Goal: Find specific page/section: Find specific page/section

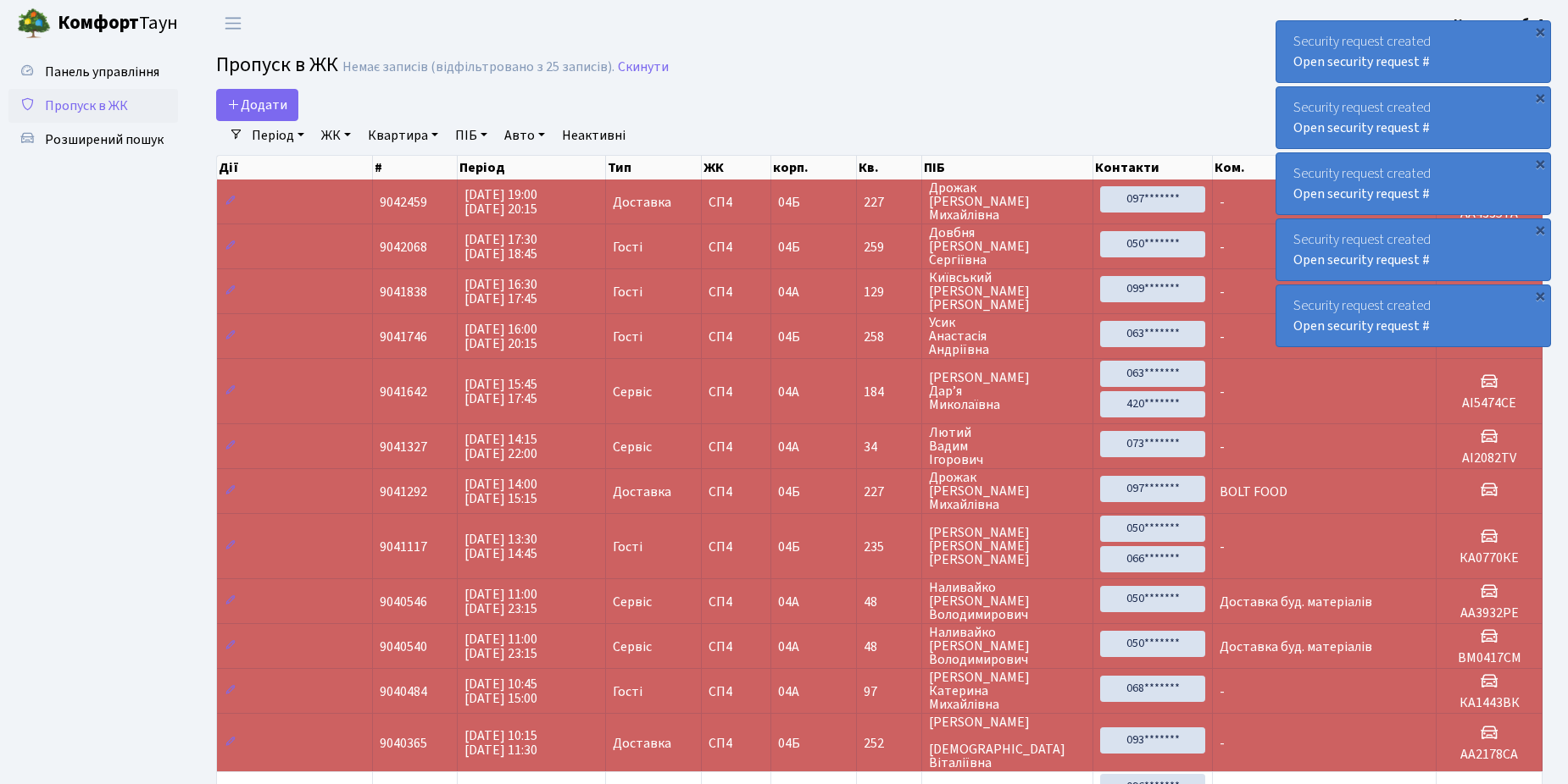
select select "25"
click at [111, 141] on span "Розширений пошук" at bounding box center [105, 140] width 119 height 19
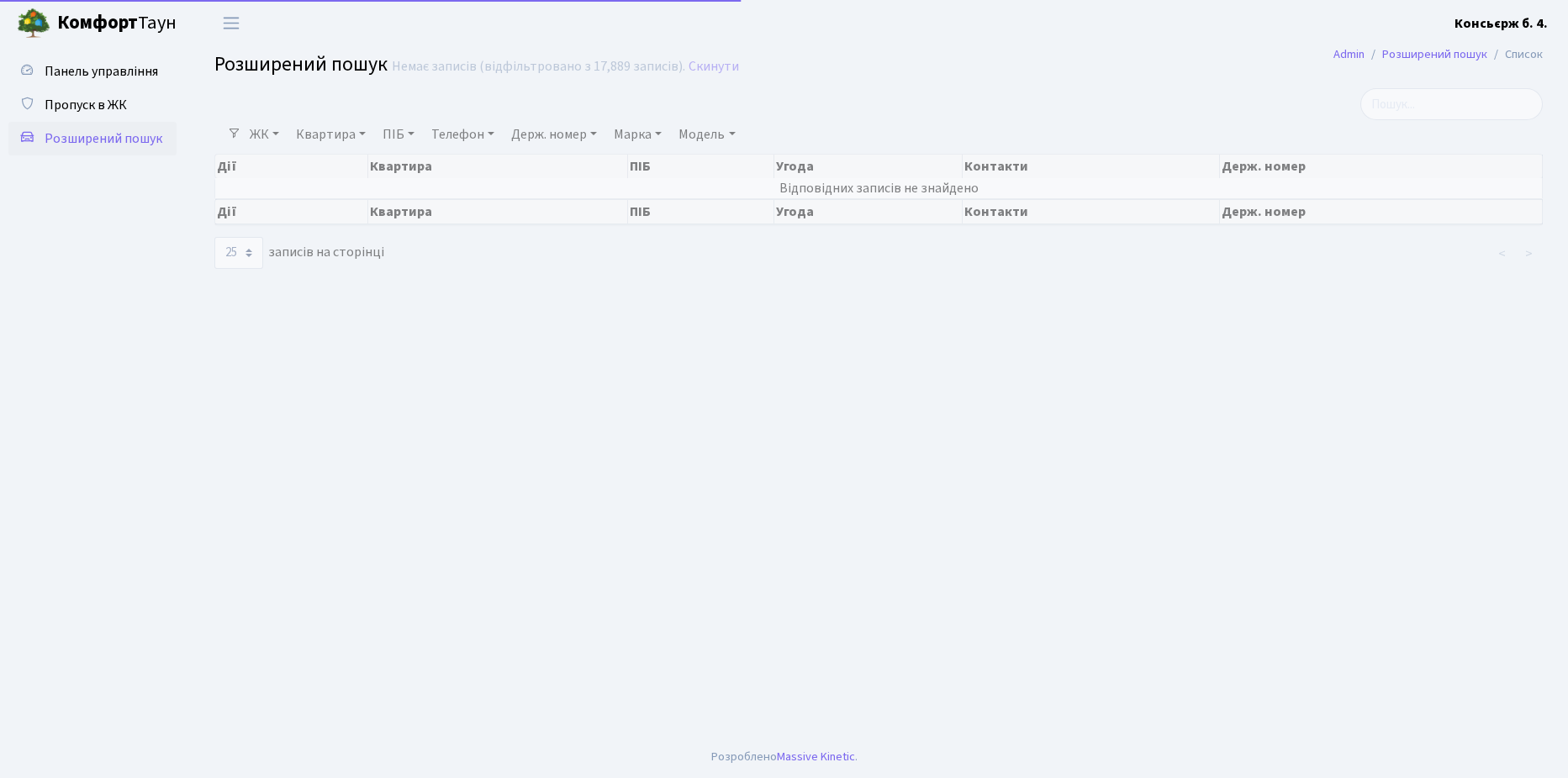
select select "25"
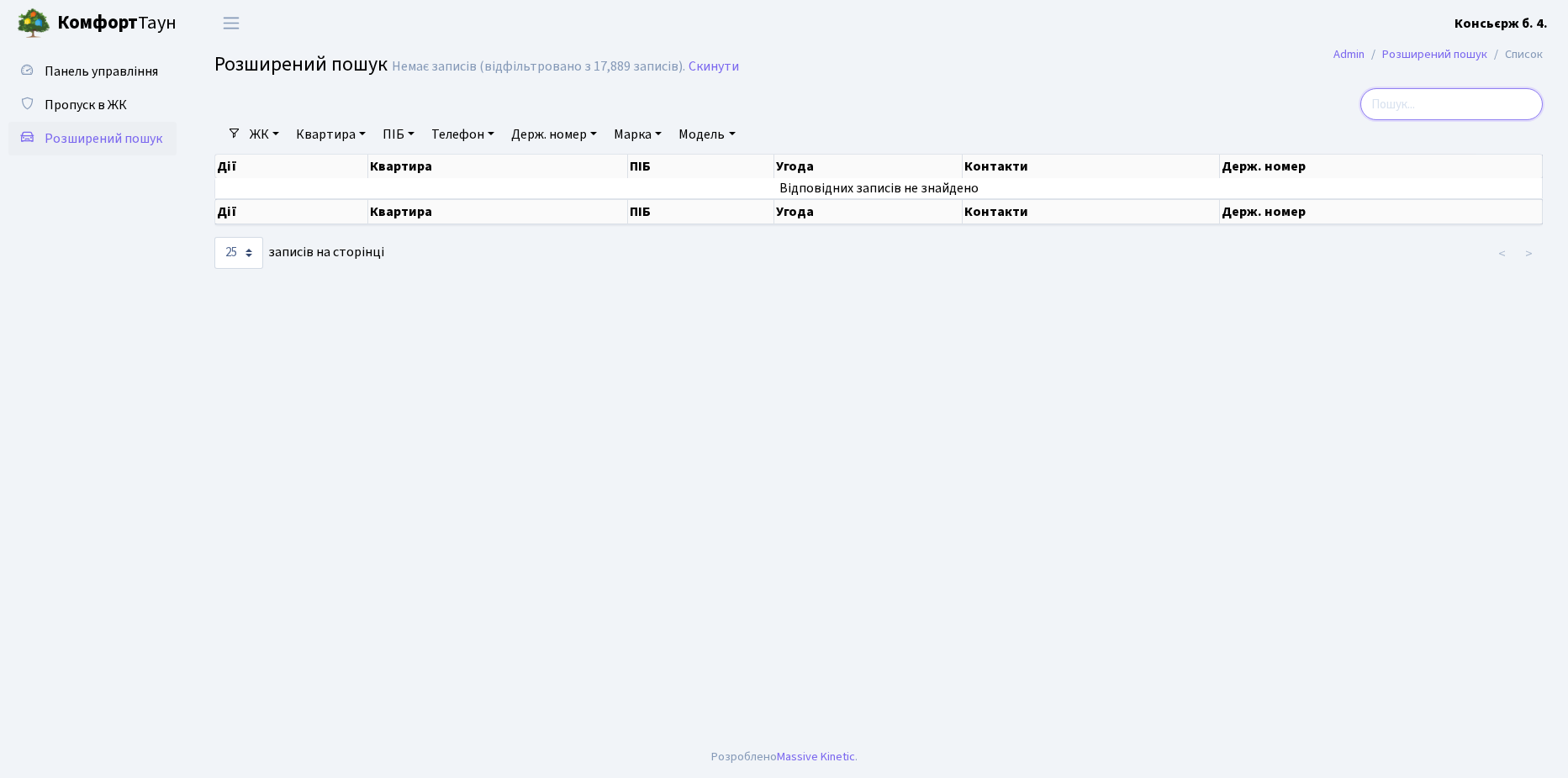
click at [1471, 104] on input "search" at bounding box center [1452, 104] width 183 height 32
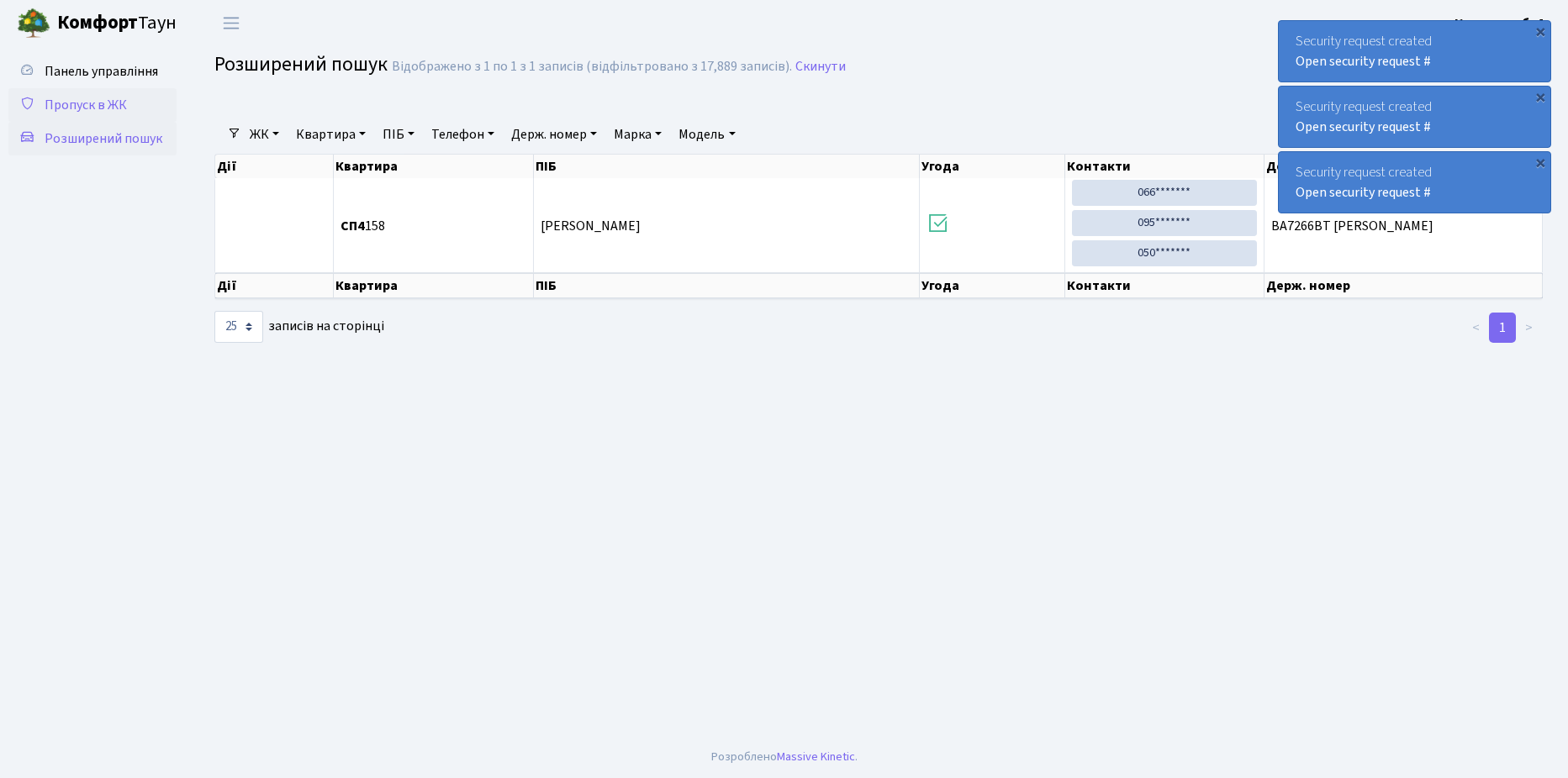
type input "7266"
click at [86, 101] on span "Пропуск в ЖК" at bounding box center [86, 105] width 83 height 19
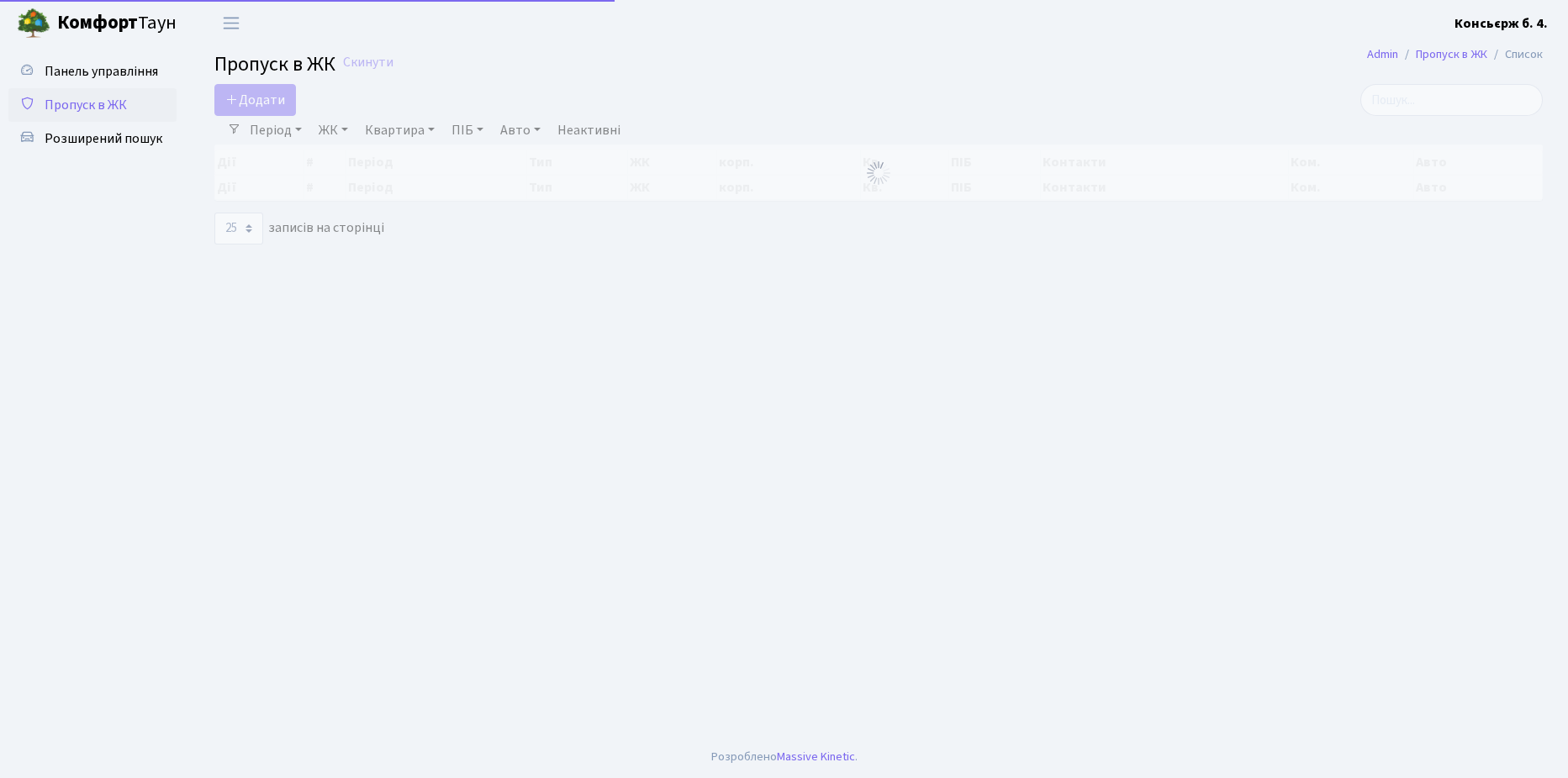
select select "25"
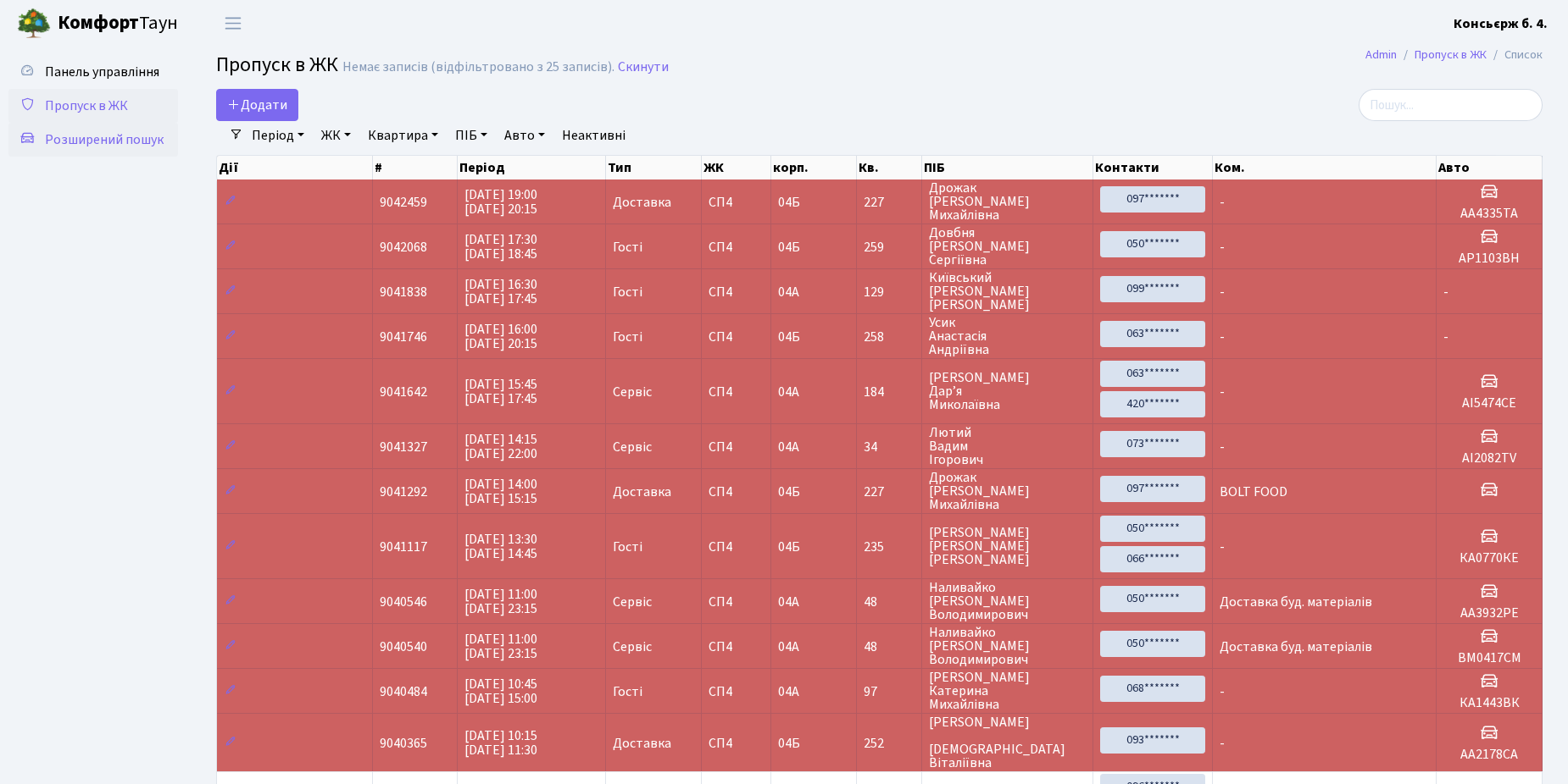
click at [87, 137] on span "Розширений пошук" at bounding box center [105, 140] width 119 height 19
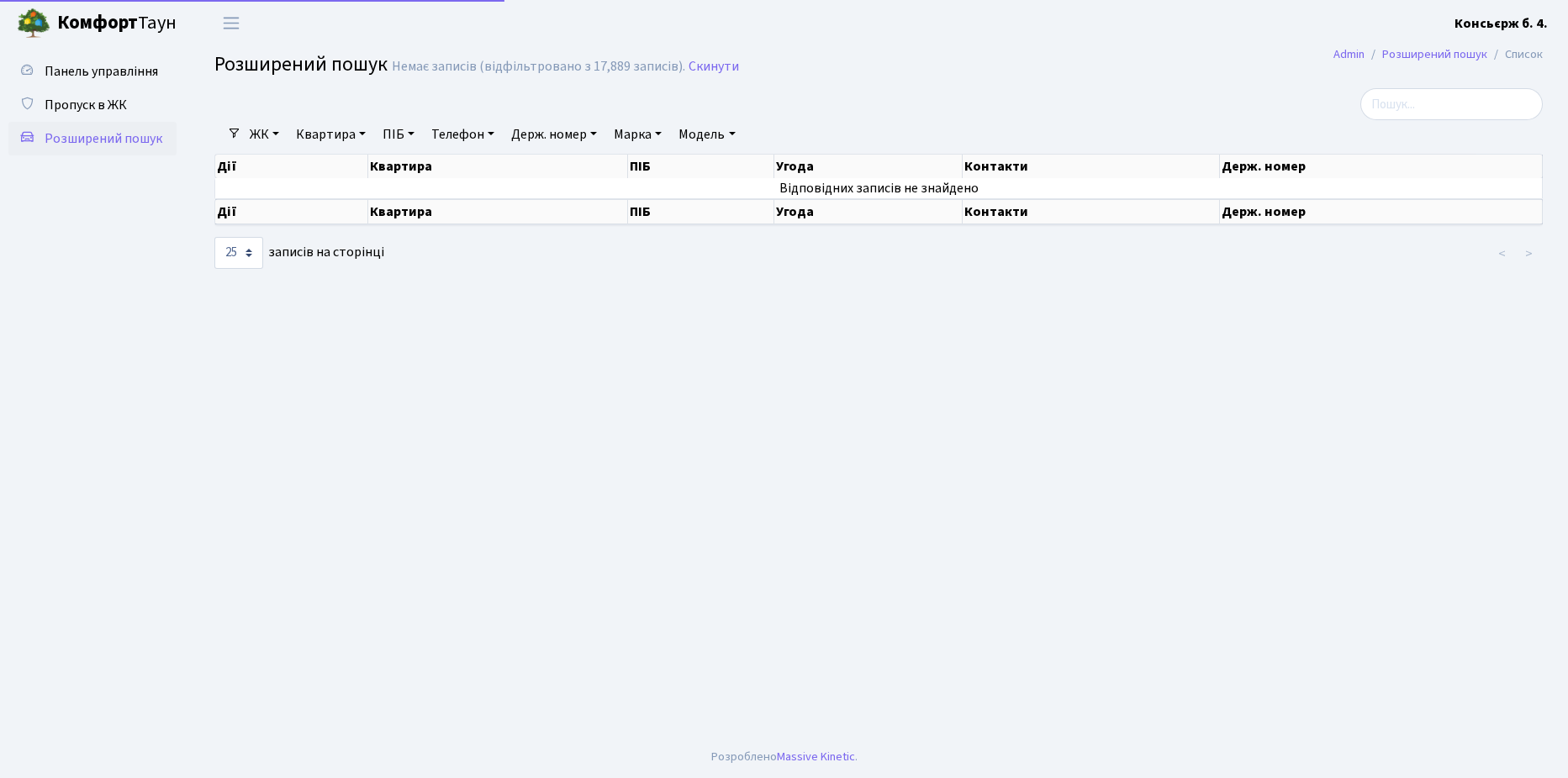
select select "25"
click at [98, 96] on span "Пропуск в ЖК" at bounding box center [86, 105] width 83 height 19
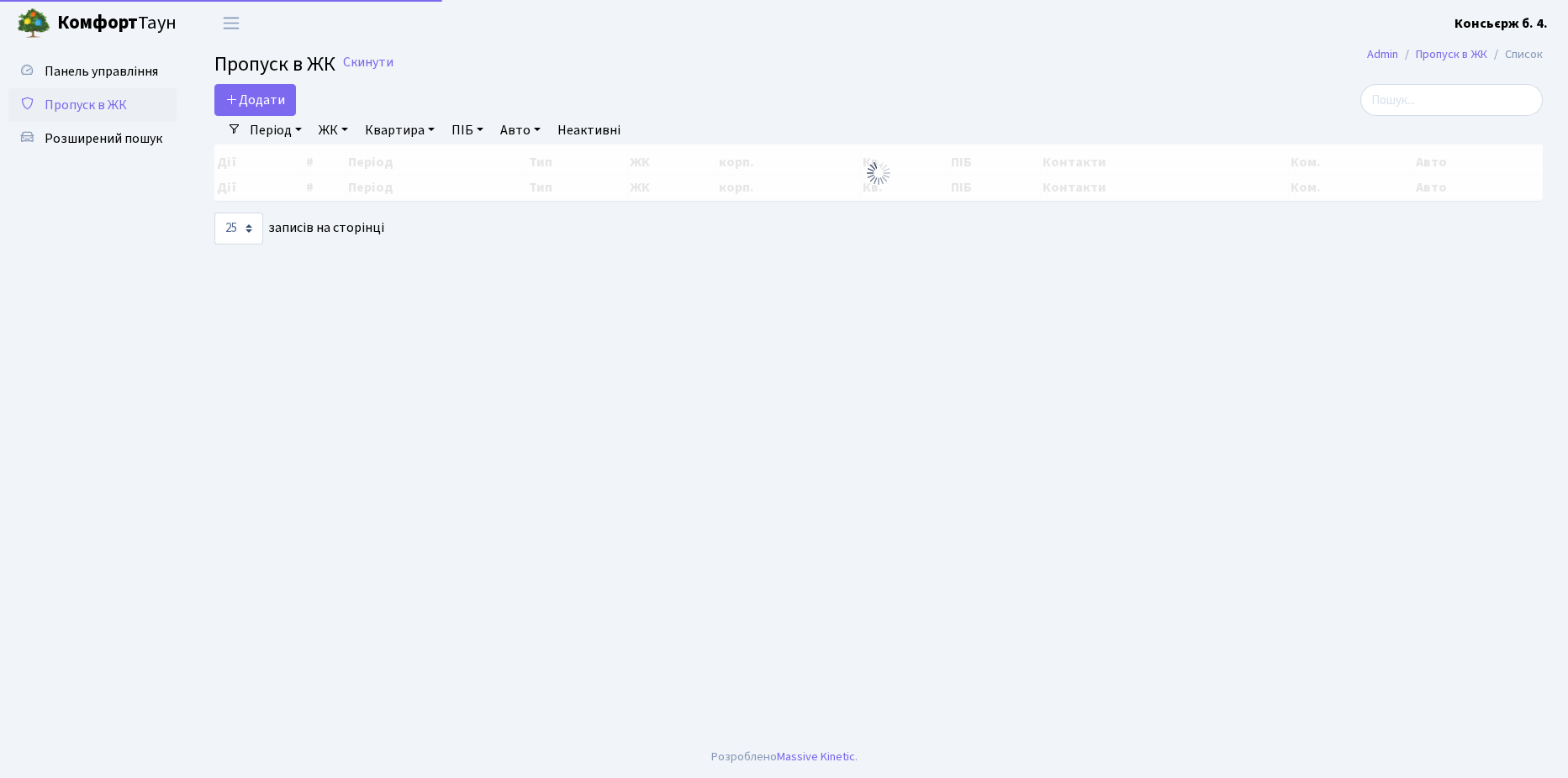
select select "25"
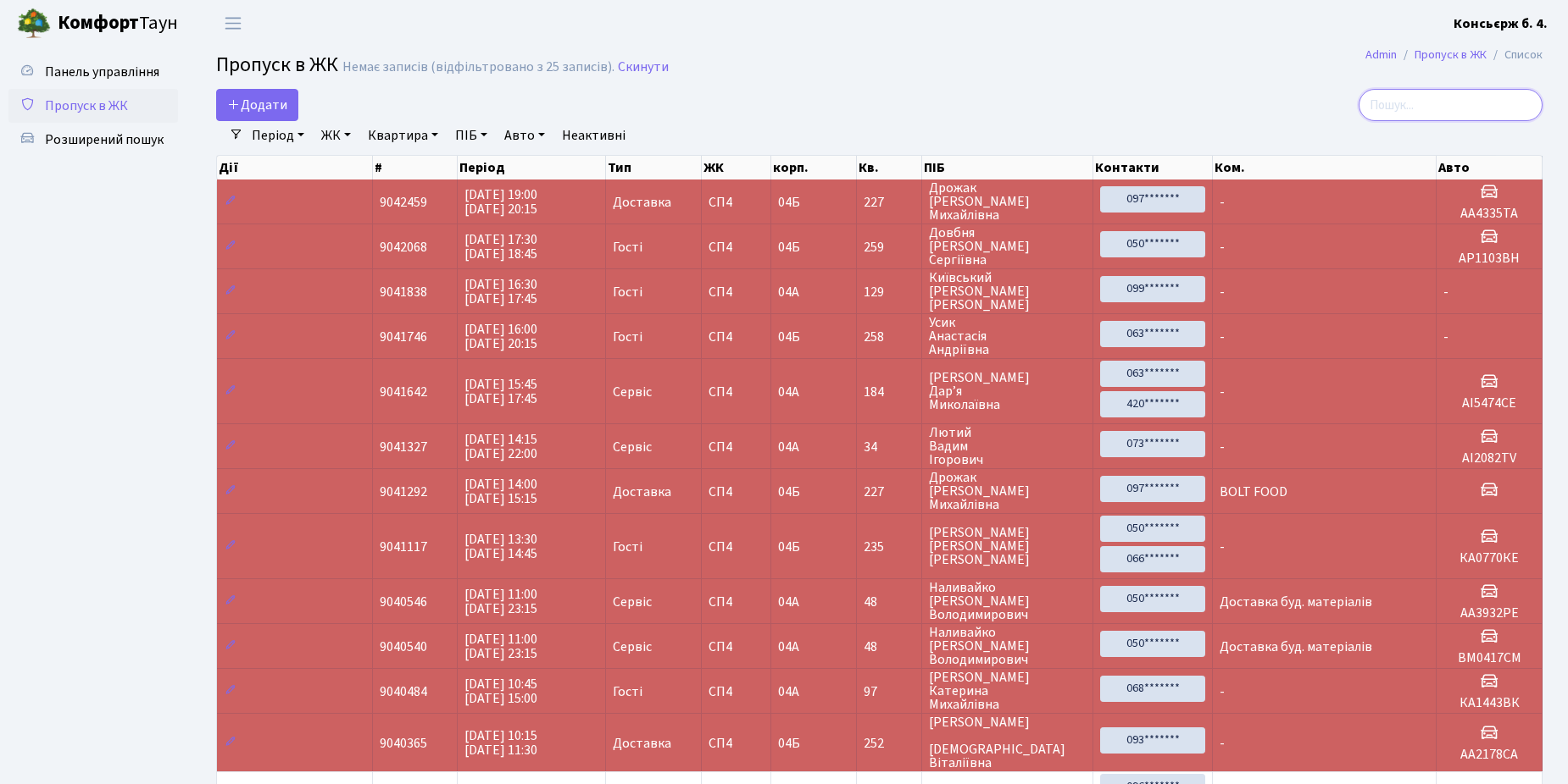
click at [1440, 107] on input "search" at bounding box center [1450, 105] width 184 height 32
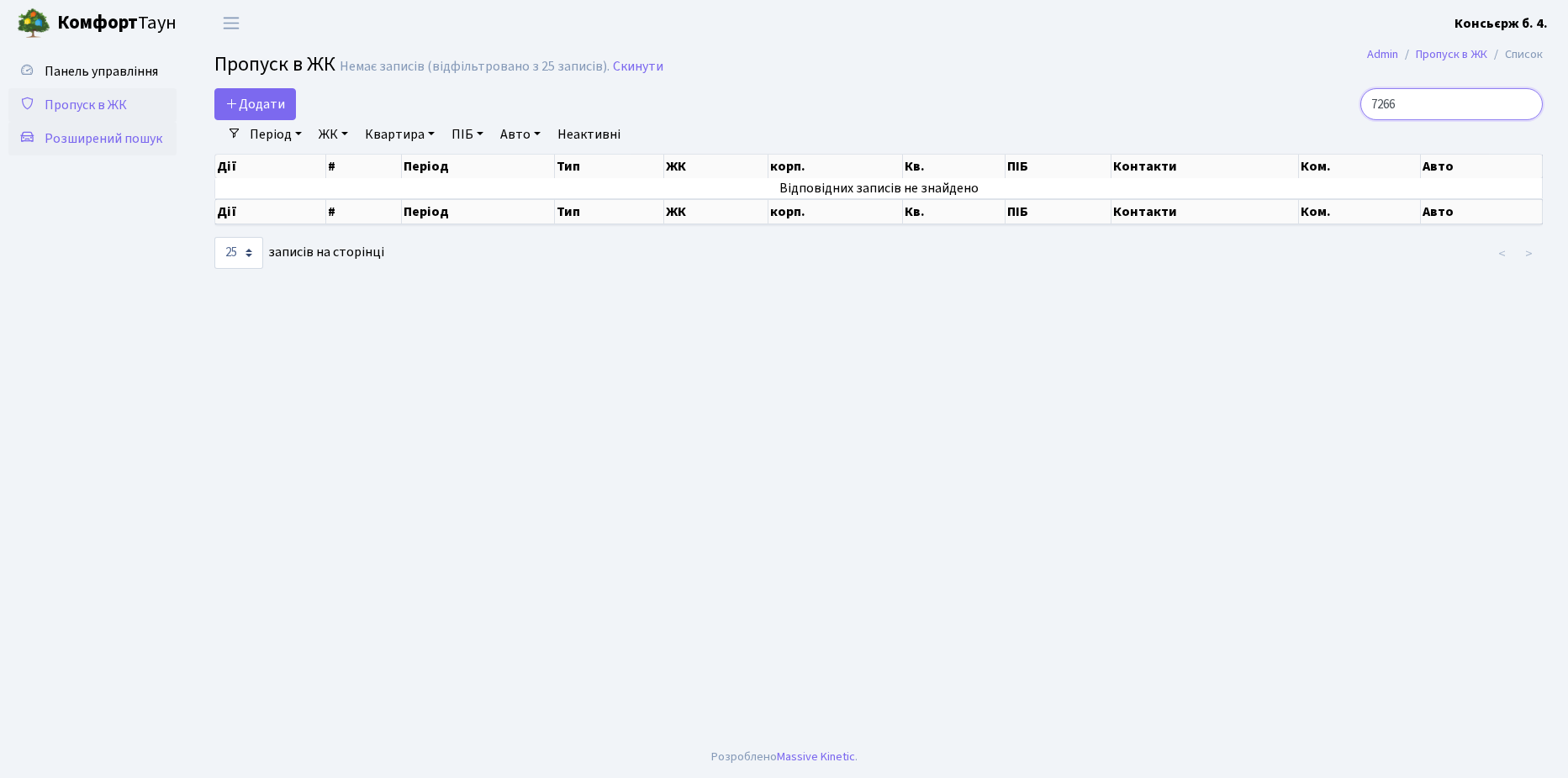
type input "7266"
click at [118, 135] on span "Розширений пошук" at bounding box center [104, 139] width 118 height 19
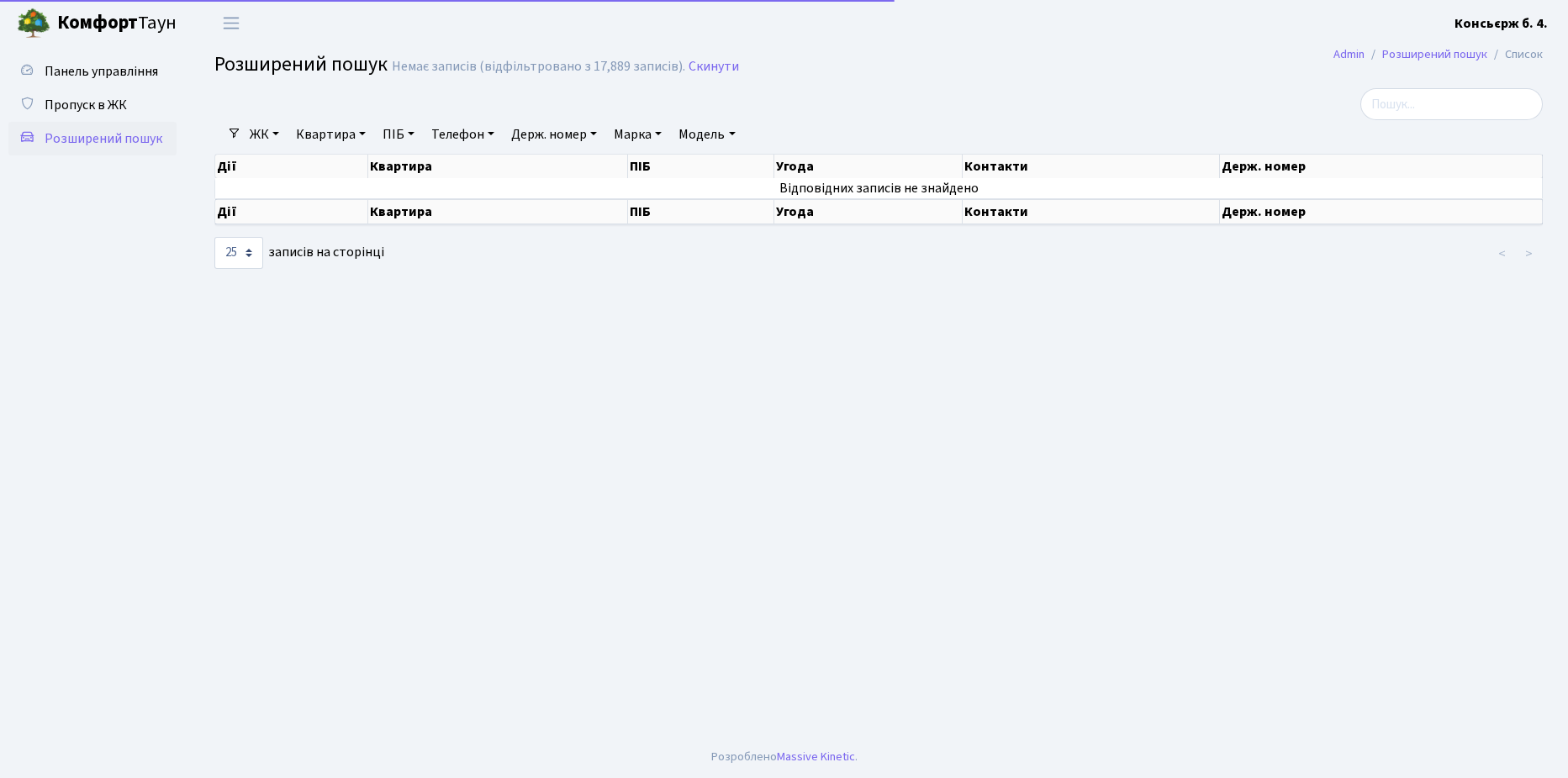
select select "25"
click at [101, 94] on link "Пропуск в ЖК" at bounding box center [92, 105] width 168 height 34
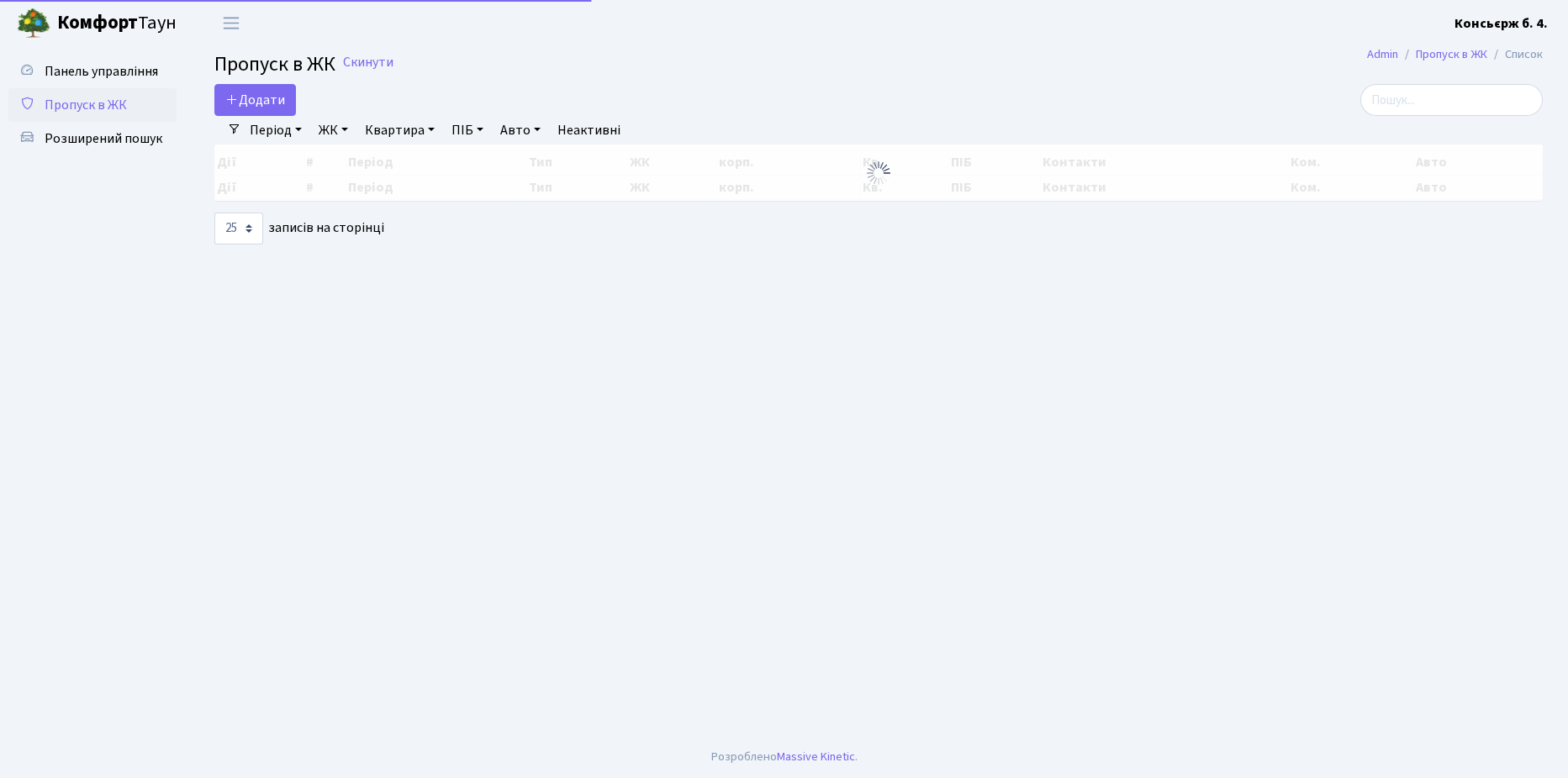
select select "25"
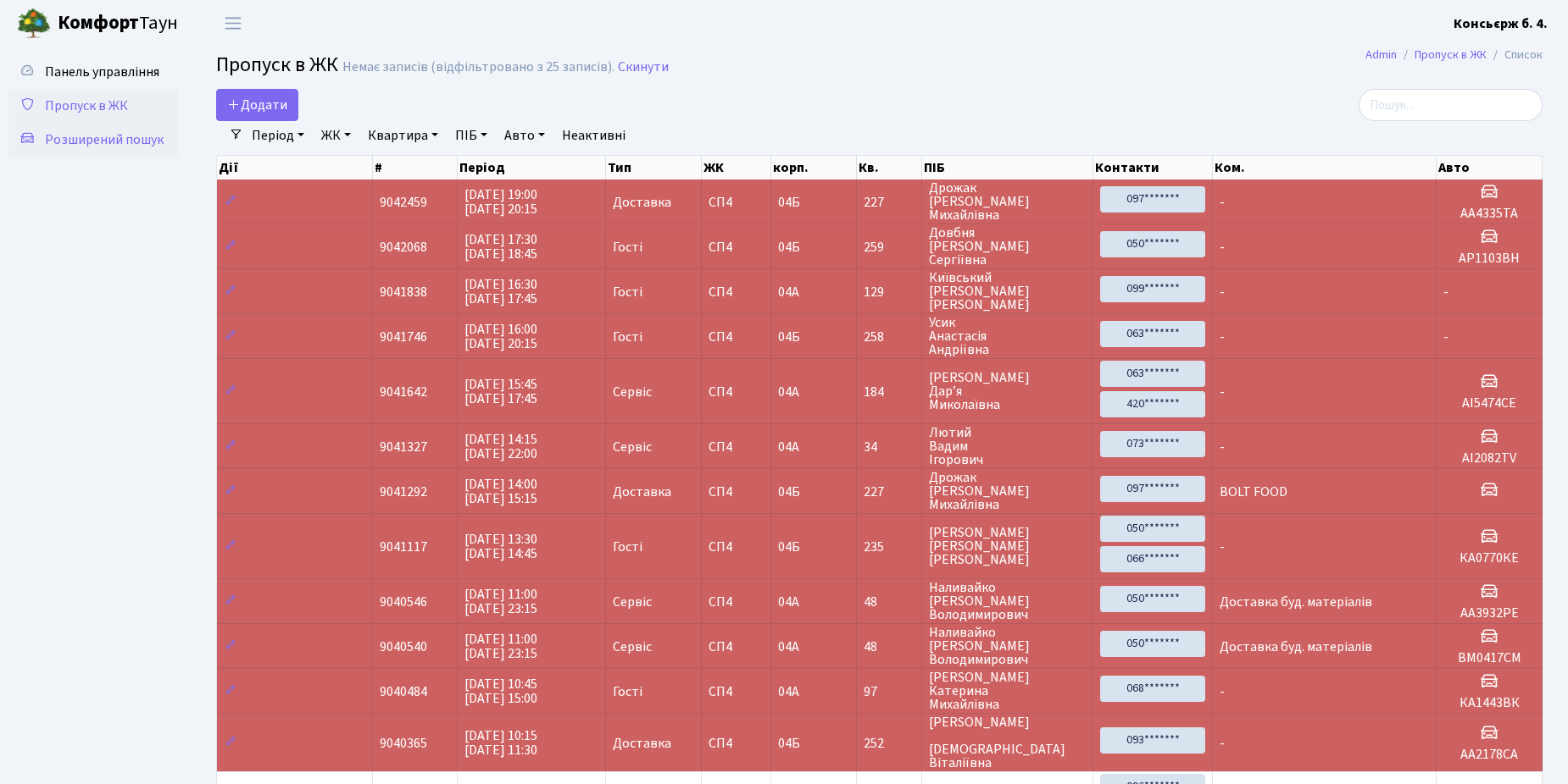
click at [95, 136] on span "Розширений пошук" at bounding box center [105, 140] width 119 height 19
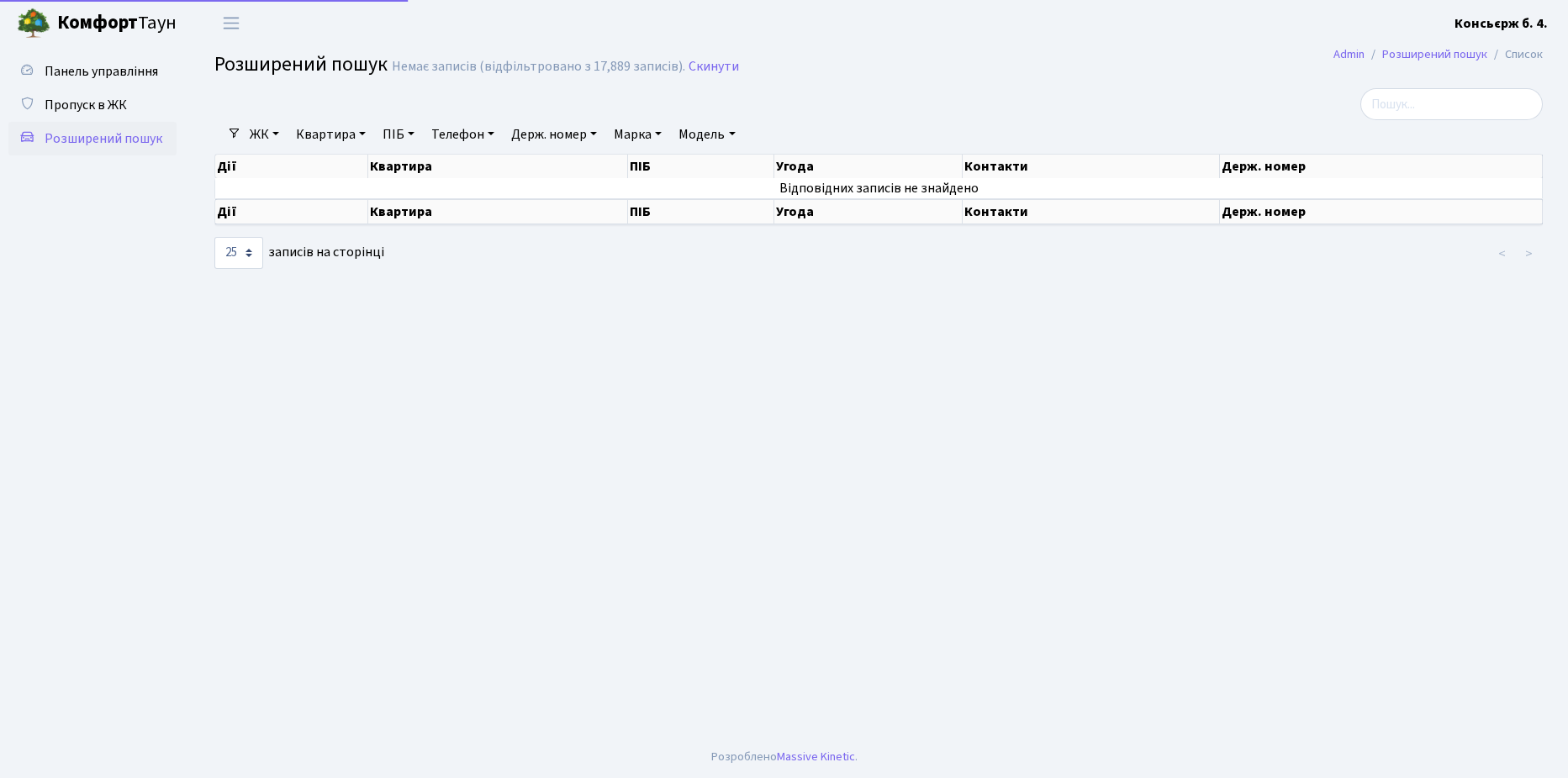
select select "25"
click at [279, 131] on link "ЖК" at bounding box center [264, 134] width 43 height 28
click at [187, 302] on div "Панель управління Пропуск в ЖК Розширений пошук" at bounding box center [95, 391] width 189 height 690
click at [81, 101] on span "Пропуск в ЖК" at bounding box center [86, 105] width 83 height 19
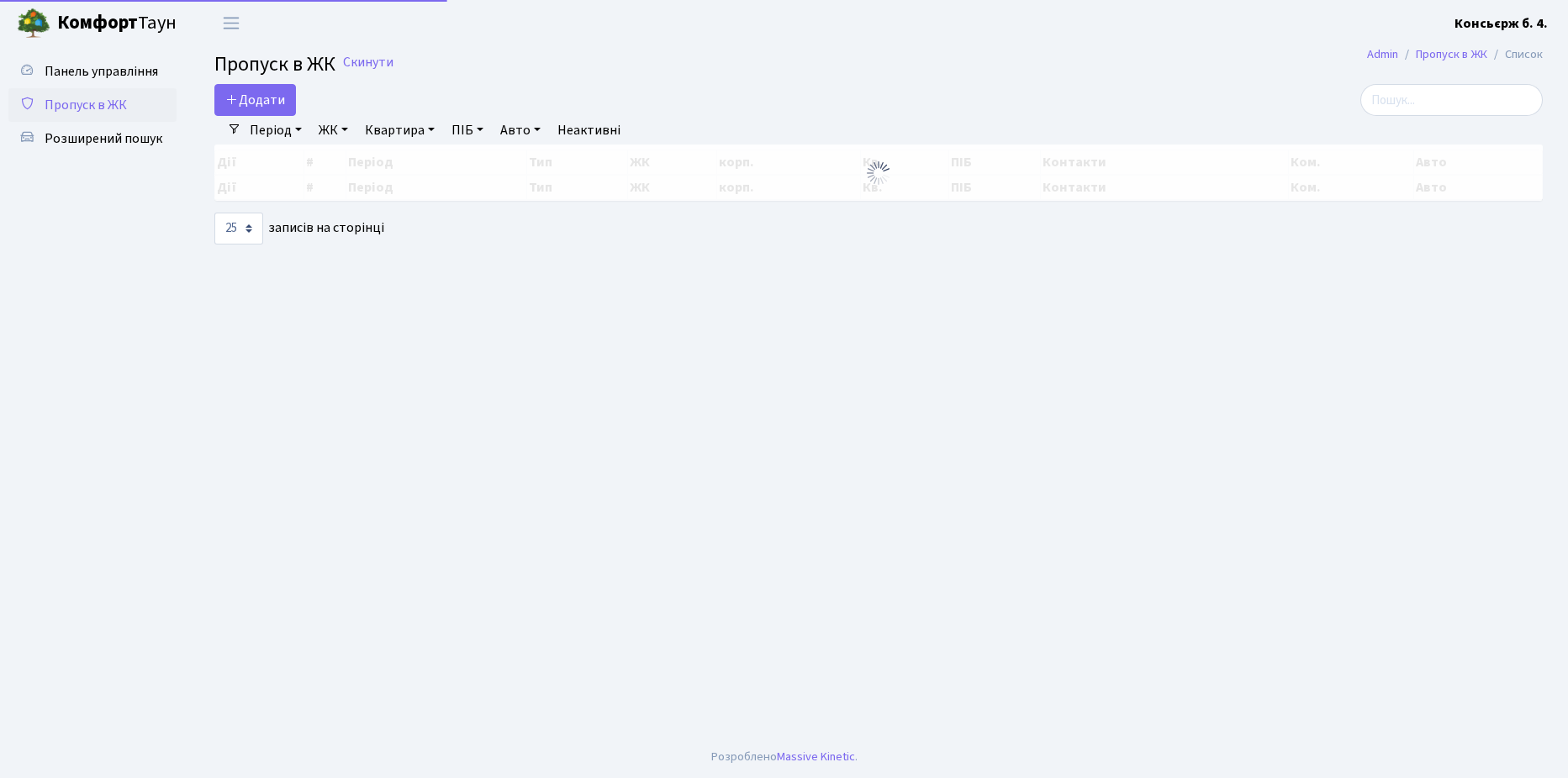
select select "25"
